Goal: Transaction & Acquisition: Purchase product/service

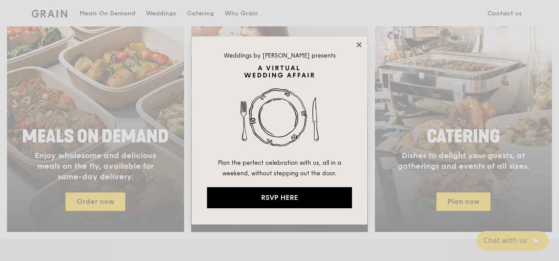
click at [357, 46] on icon at bounding box center [359, 45] width 8 height 8
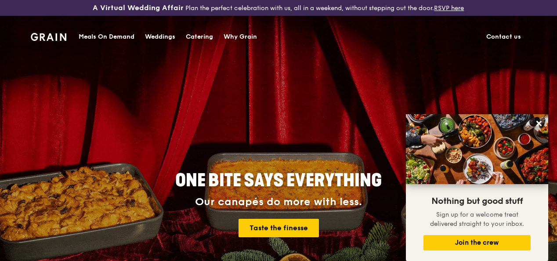
click at [114, 37] on div "Meals On Demand" at bounding box center [107, 37] width 56 height 26
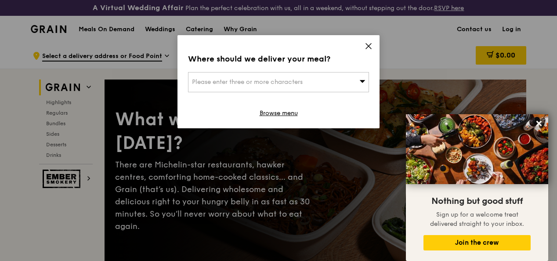
click at [369, 47] on icon at bounding box center [369, 46] width 8 height 8
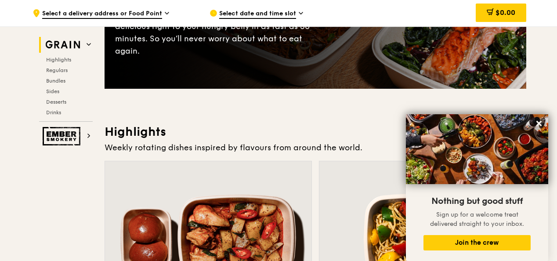
scroll to position [176, 0]
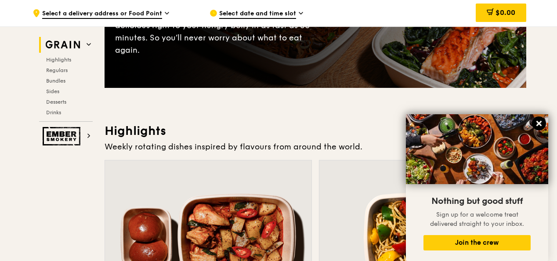
click at [539, 124] on icon at bounding box center [538, 123] width 5 height 5
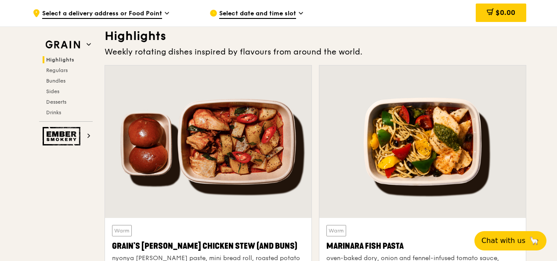
scroll to position [264, 0]
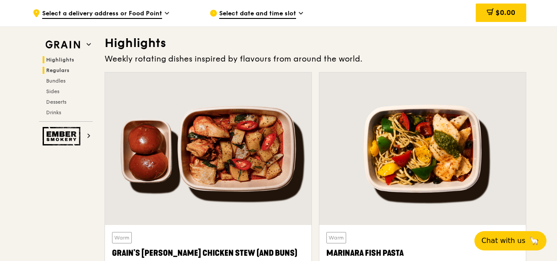
click at [62, 67] on span "Regulars" at bounding box center [57, 70] width 23 height 6
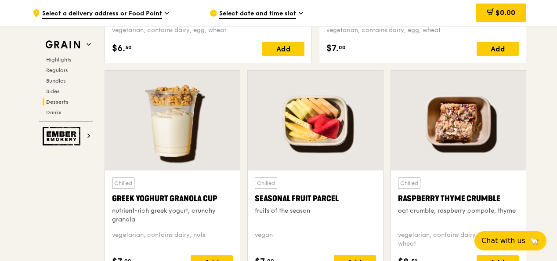
scroll to position [2787, 0]
